Goal: Information Seeking & Learning: Check status

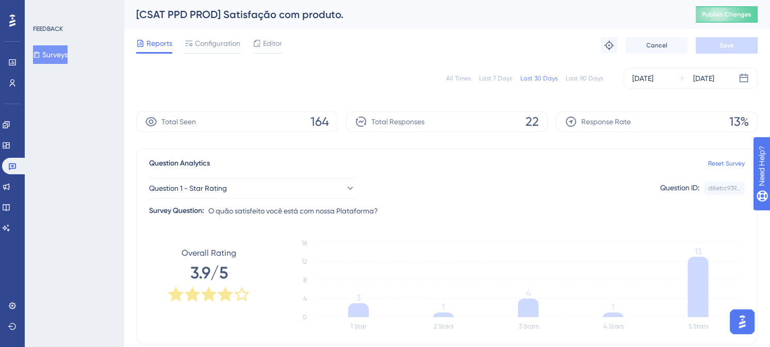
click at [487, 77] on div "Last 7 Days" at bounding box center [495, 78] width 33 height 8
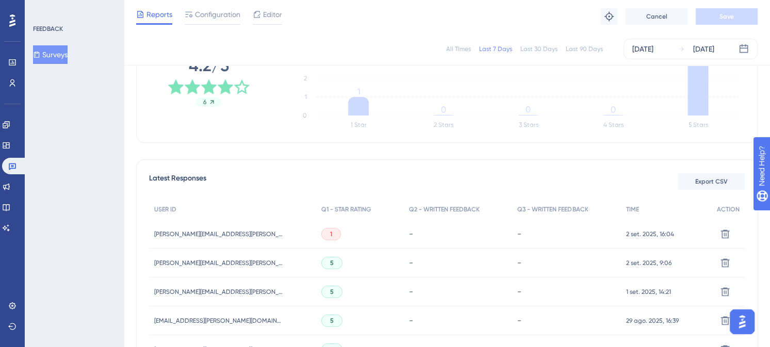
scroll to position [258, 0]
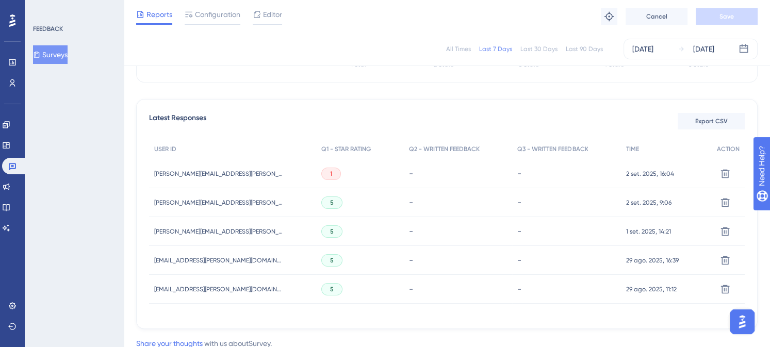
click at [200, 202] on span "[PERSON_NAME][EMAIL_ADDRESS][PERSON_NAME][DOMAIN_NAME]" at bounding box center [218, 203] width 129 height 8
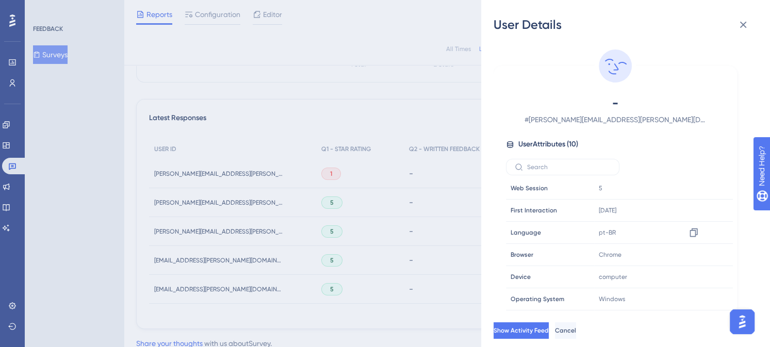
scroll to position [18, 0]
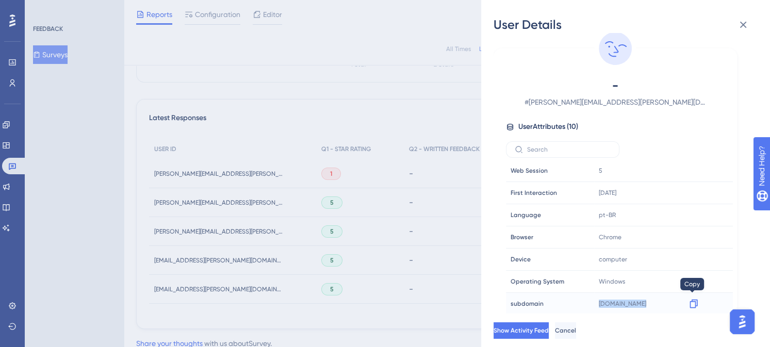
drag, startPoint x: 588, startPoint y: 303, endPoint x: 687, endPoint y: 301, distance: 99.6
click at [687, 303] on tr "subdomain subdomain [DOMAIN_NAME] Copy [DOMAIN_NAME]" at bounding box center [619, 304] width 227 height 22
copy tr "subdomain [DOMAIN_NAME] Copy"
drag, startPoint x: 256, startPoint y: 206, endPoint x: 152, endPoint y: 201, distance: 103.9
click at [152, 201] on div "User Details - # [PERSON_NAME][EMAIL_ADDRESS][PERSON_NAME][DOMAIN_NAME] User At…" at bounding box center [385, 173] width 770 height 347
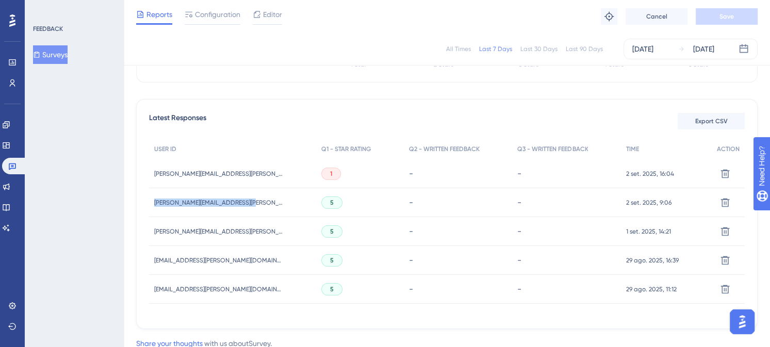
drag, startPoint x: 150, startPoint y: 201, endPoint x: 250, endPoint y: 204, distance: 99.6
click at [250, 204] on div "Performance Users Engagement Widgets Feedback Product Updates Knowledge Base AI…" at bounding box center [447, 54] width 647 height 624
copy span "[PERSON_NAME][EMAIL_ADDRESS][PERSON_NAME][DOMAIN_NAME]"
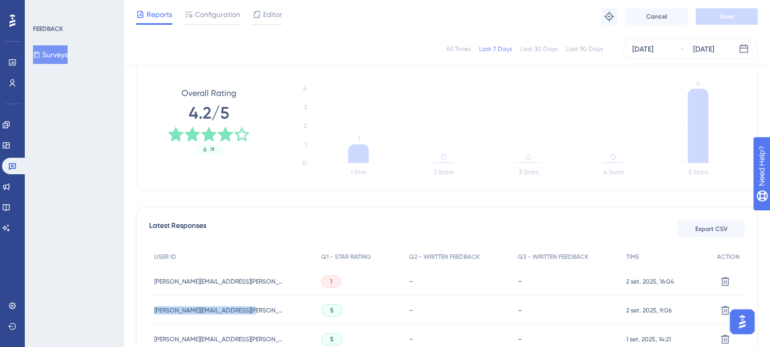
scroll to position [138, 0]
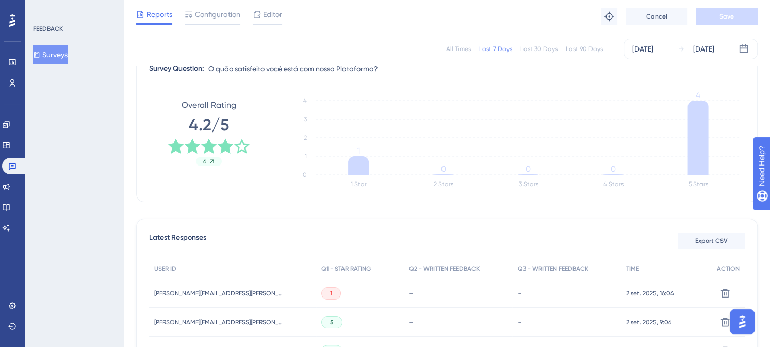
click at [533, 50] on div "Last 30 Days" at bounding box center [539, 49] width 37 height 8
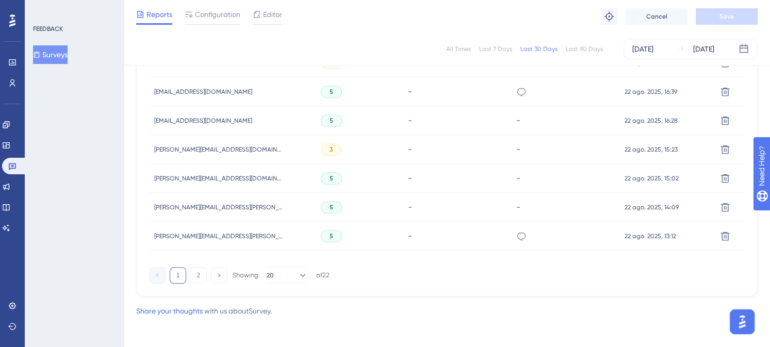
scroll to position [747, 0]
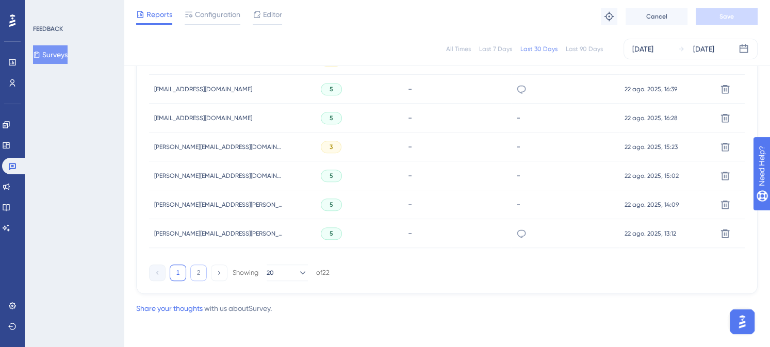
click at [195, 271] on button "2" at bounding box center [198, 273] width 17 height 17
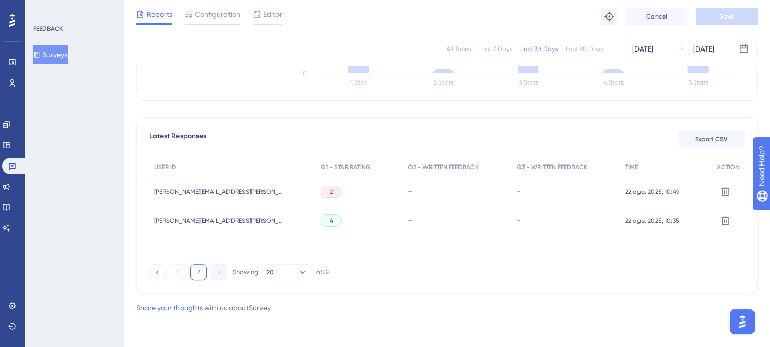
scroll to position [239, 0]
click at [727, 298] on div "All Times Last 7 Days Last 30 Days Last 90 Days [DATE] [DATE] Total Seen 170 To…" at bounding box center [447, 82] width 622 height 463
click at [176, 275] on button "1" at bounding box center [178, 273] width 17 height 17
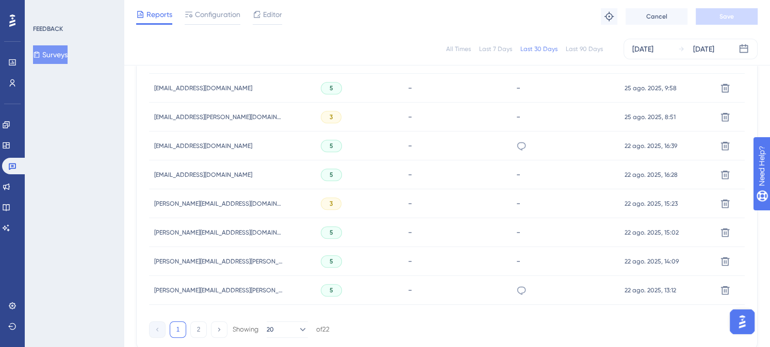
scroll to position [747, 0]
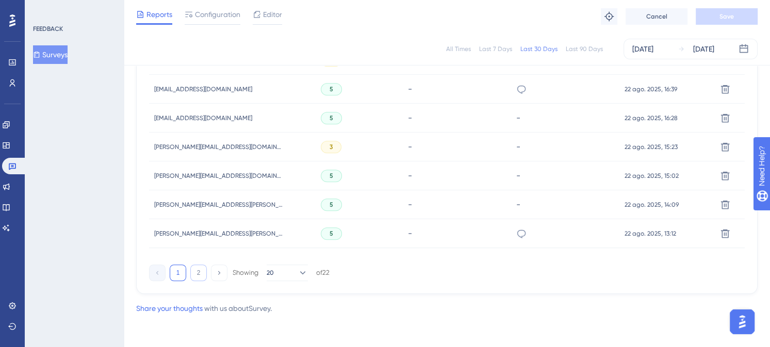
click at [197, 269] on button "2" at bounding box center [198, 273] width 17 height 17
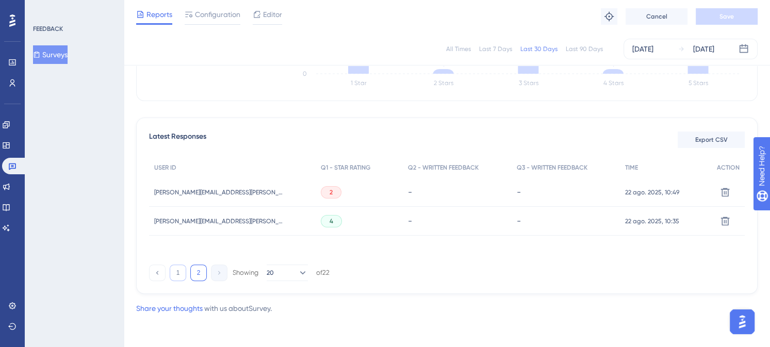
click at [179, 274] on button "1" at bounding box center [178, 273] width 17 height 17
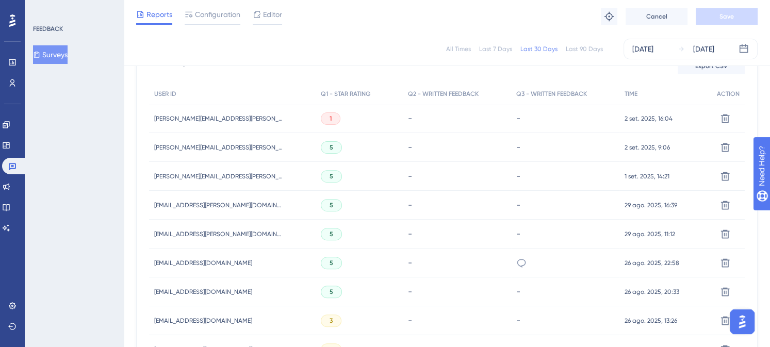
scroll to position [180, 0]
